Goal: Contribute content

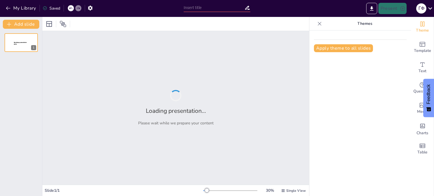
type input "Розвиток лідерських компетенцій у Збройних Силах України"
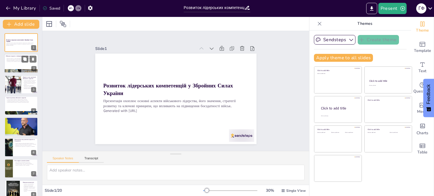
click at [10, 65] on div at bounding box center [21, 63] width 34 height 19
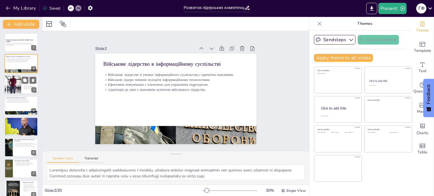
click at [17, 88] on div at bounding box center [12, 84] width 48 height 19
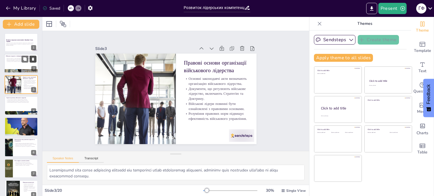
click at [34, 58] on icon at bounding box center [33, 59] width 2 height 3
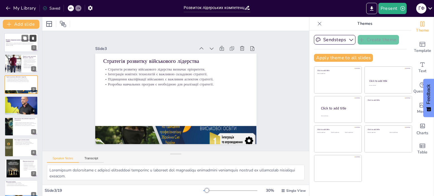
click at [34, 37] on icon at bounding box center [33, 38] width 4 height 4
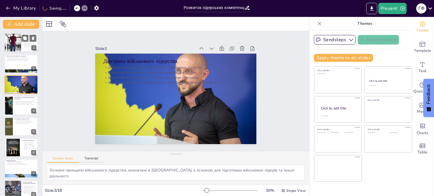
click at [14, 43] on div at bounding box center [12, 42] width 48 height 19
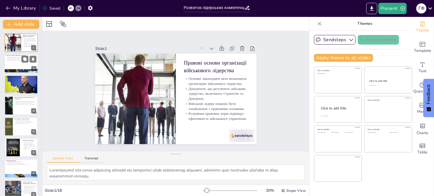
click at [13, 68] on div at bounding box center [21, 63] width 34 height 19
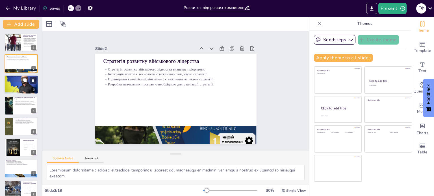
click at [11, 82] on div at bounding box center [21, 84] width 34 height 23
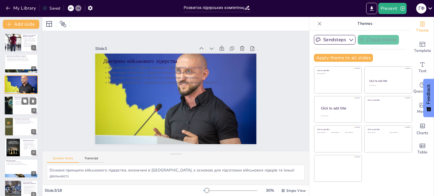
click at [15, 104] on p "Взаємозв’язок між лідерством та боєздатністю є очевидним." at bounding box center [25, 104] width 22 height 1
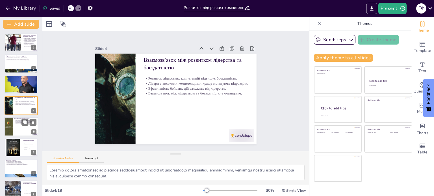
click at [17, 129] on div at bounding box center [21, 126] width 34 height 19
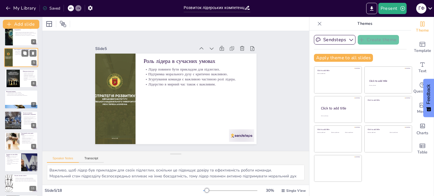
scroll to position [71, 0]
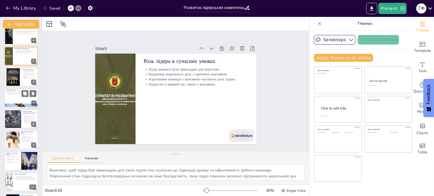
click at [17, 100] on div at bounding box center [21, 98] width 34 height 19
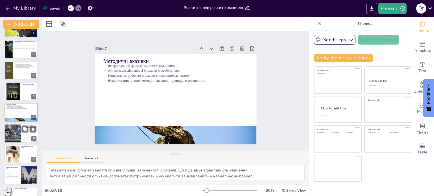
click at [16, 134] on div at bounding box center [13, 133] width 34 height 19
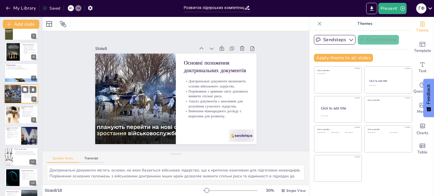
scroll to position [105, 0]
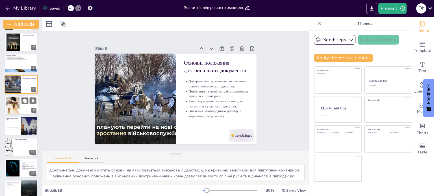
click at [15, 108] on div at bounding box center [13, 105] width 44 height 17
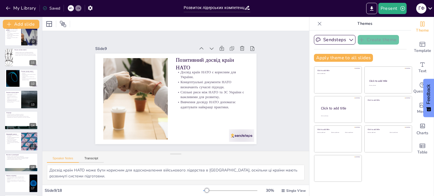
scroll to position [217, 0]
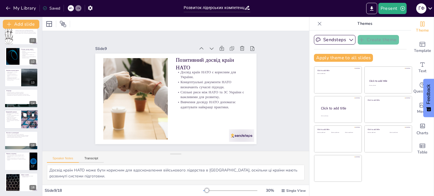
click at [14, 121] on p "Ознайомлення з інформаційними джерелами допомагає в самостійному навчанні." at bounding box center [13, 120] width 14 height 3
type textarea "Інформаційні джерела є важливими для навчання, оскільки вони забезпечують слуха…"
